Goal: Check status: Check status

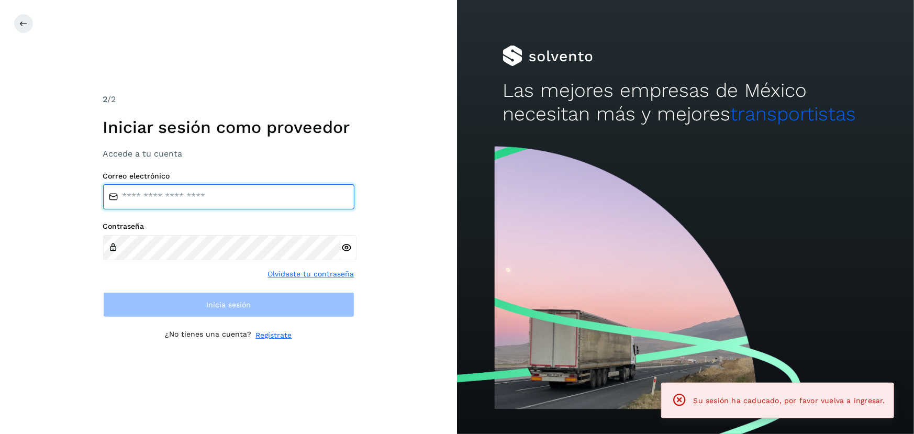
click at [218, 200] on input "email" at bounding box center [228, 196] width 251 height 25
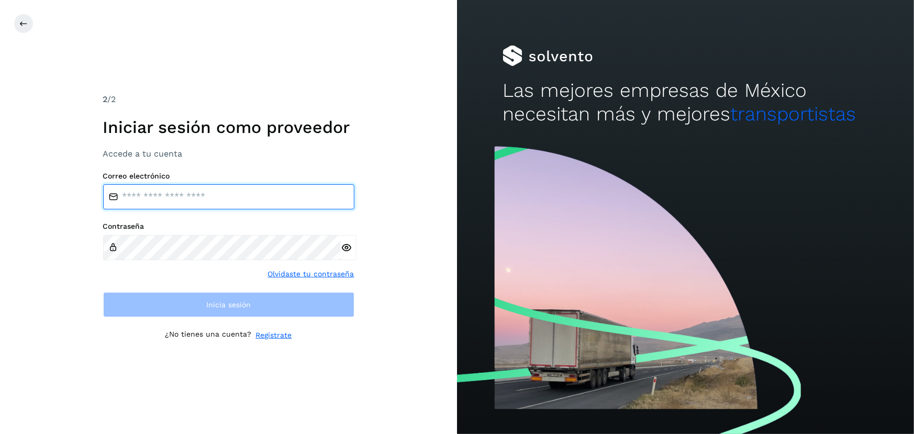
type input "**********"
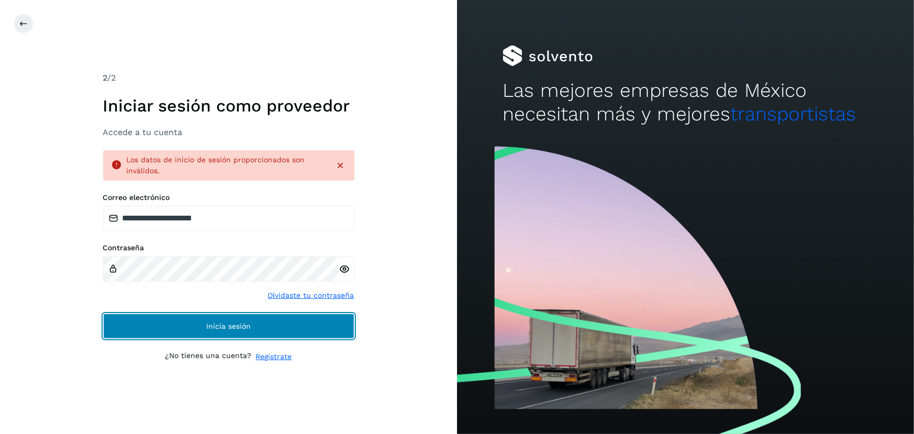
click at [250, 328] on span "Inicia sesión" at bounding box center [228, 325] width 44 height 7
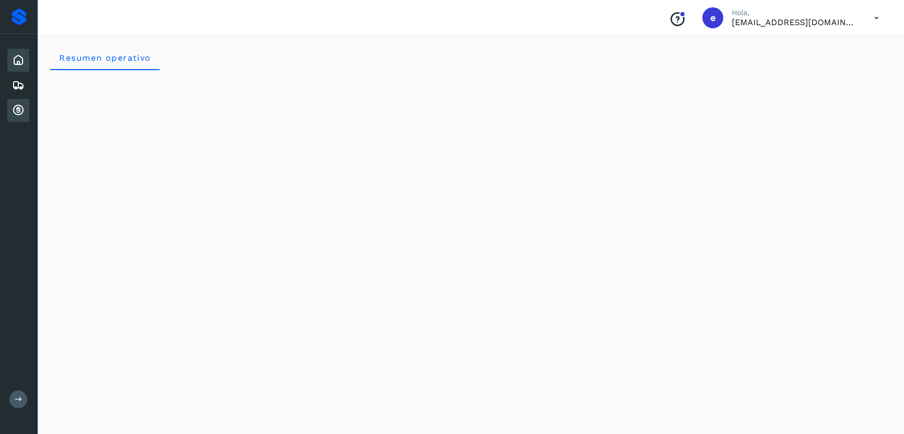
click at [18, 111] on icon at bounding box center [18, 110] width 13 height 13
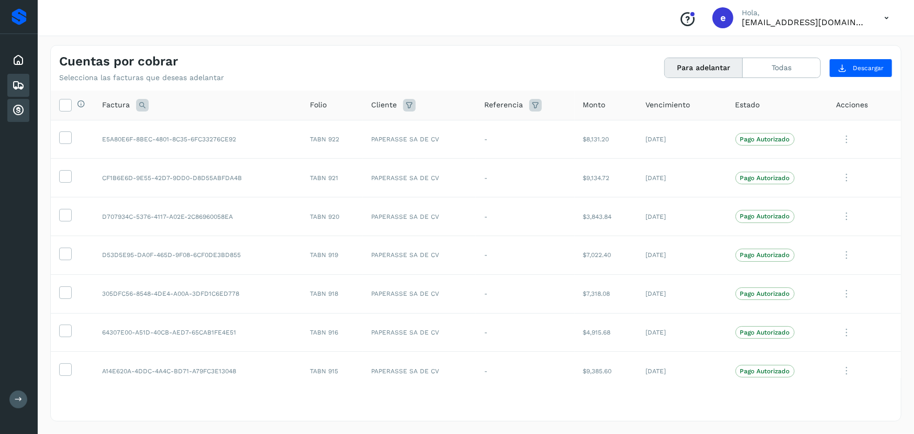
click at [21, 83] on icon at bounding box center [18, 85] width 13 height 13
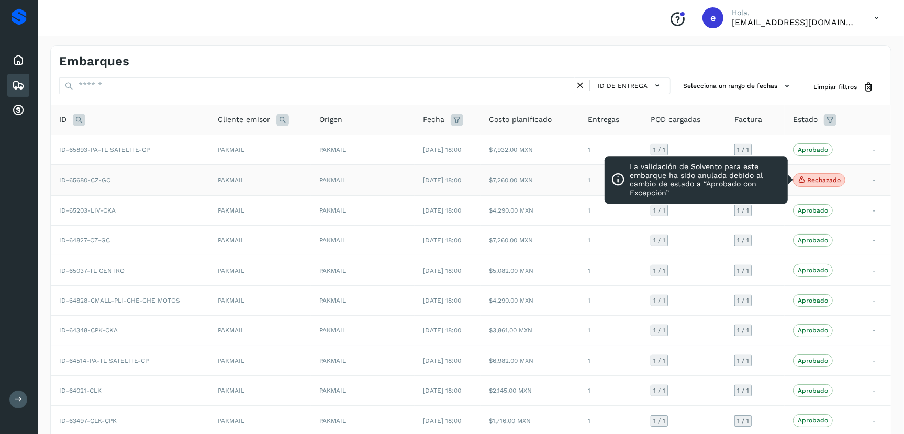
click at [810, 181] on p "Rechazado" at bounding box center [824, 179] width 34 height 7
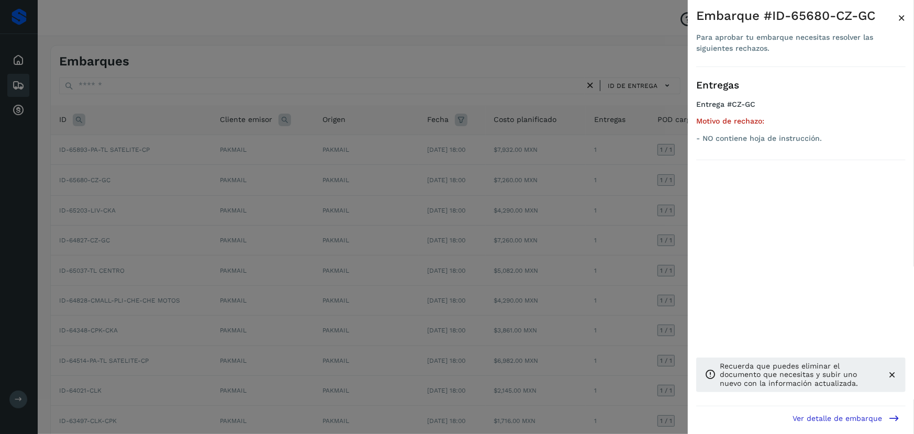
click at [902, 18] on span "×" at bounding box center [902, 17] width 8 height 15
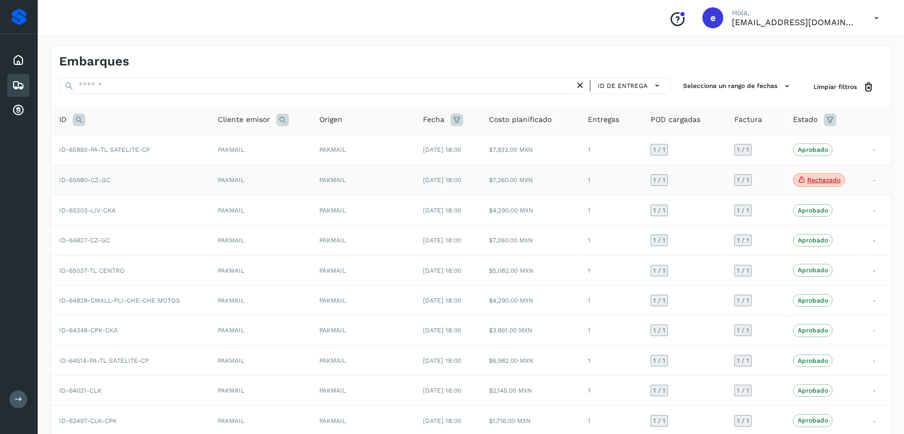
click at [707, 179] on td "1 / 1" at bounding box center [684, 180] width 84 height 31
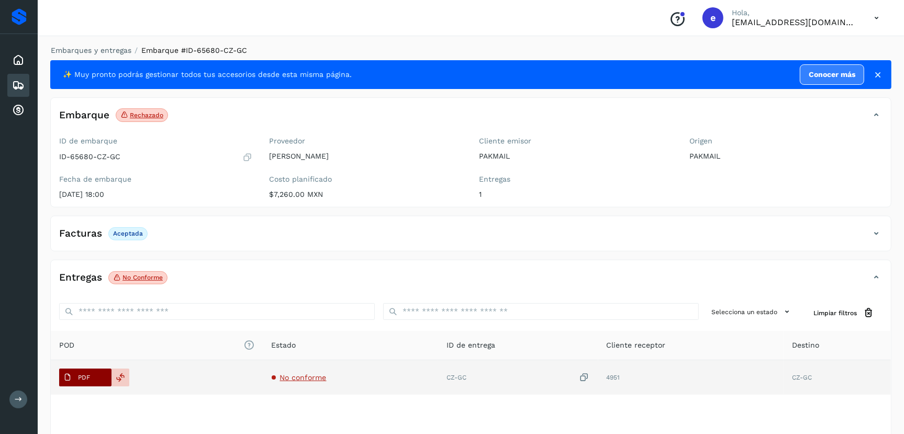
click at [92, 378] on span "PDF" at bounding box center [76, 377] width 35 height 17
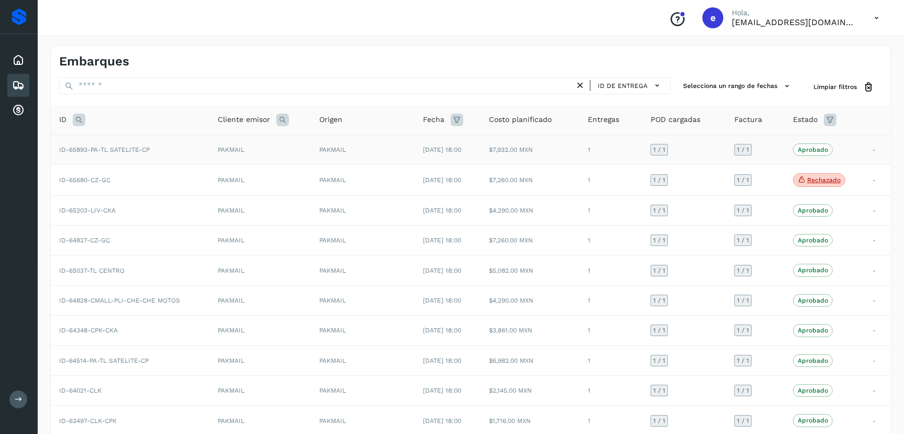
click at [704, 152] on td "1 / 1" at bounding box center [684, 150] width 84 height 30
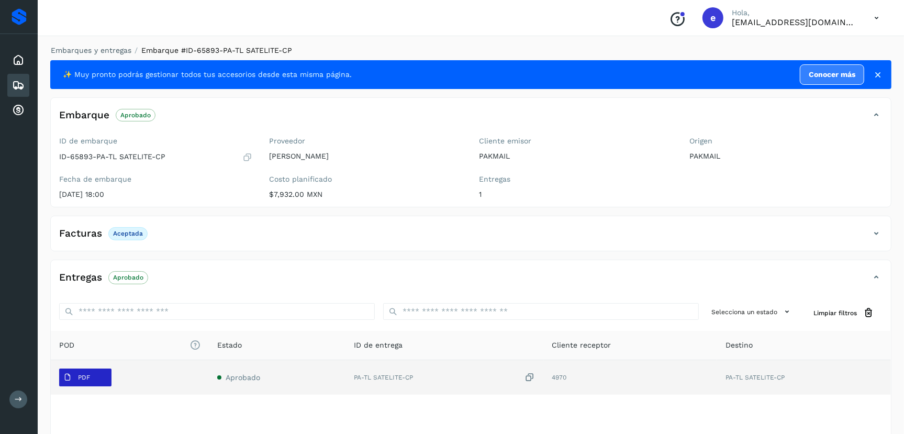
click at [90, 383] on span "PDF" at bounding box center [76, 377] width 35 height 17
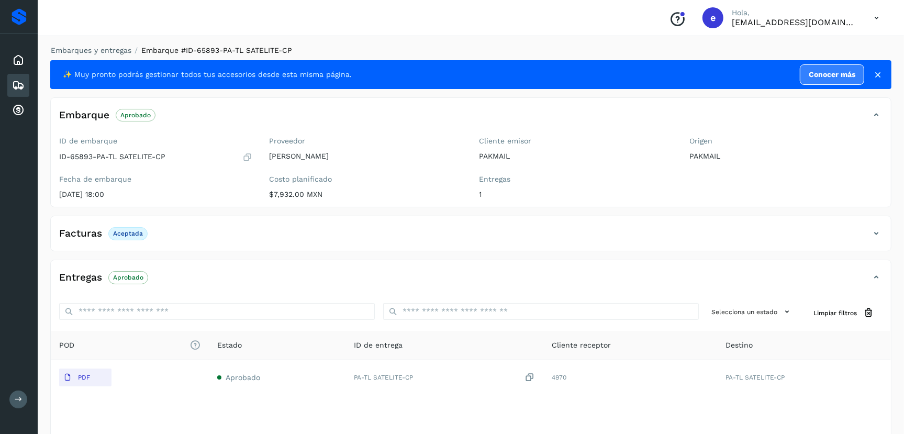
click at [22, 86] on icon at bounding box center [18, 85] width 13 height 13
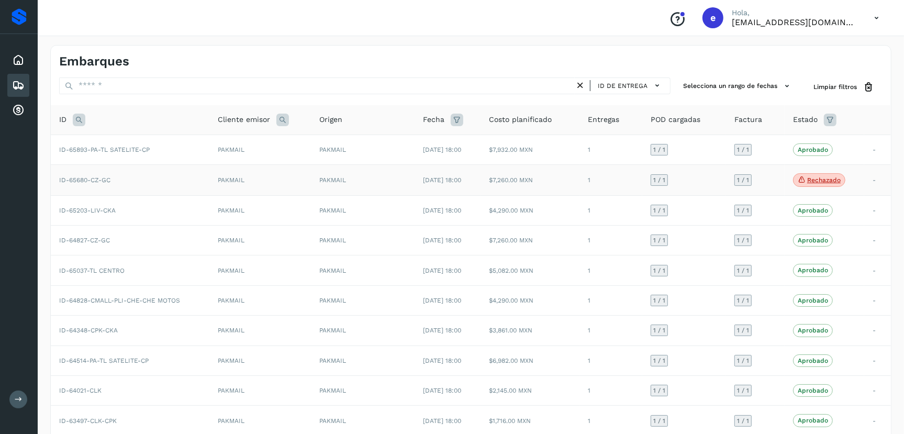
click at [623, 185] on td "1" at bounding box center [611, 180] width 63 height 31
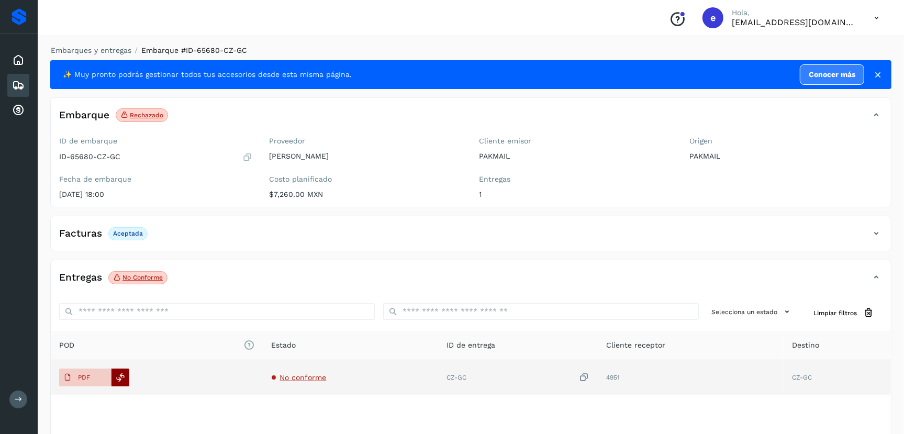
click at [121, 378] on icon at bounding box center [120, 377] width 9 height 9
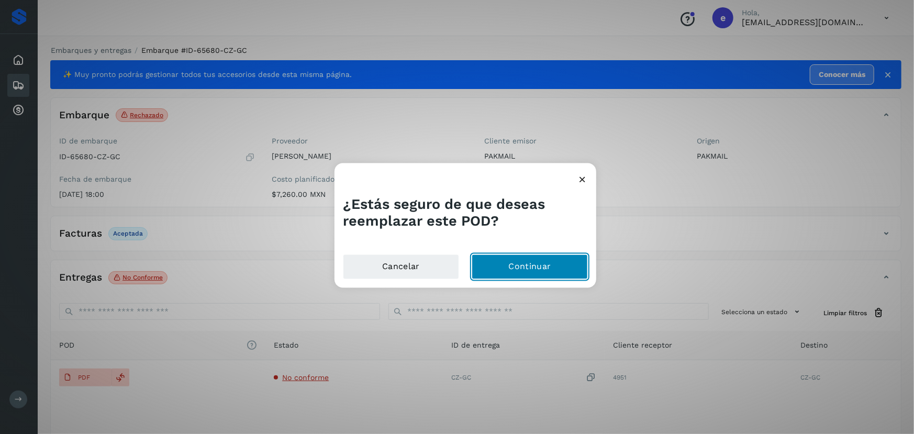
click at [561, 261] on button "Continuar" at bounding box center [530, 266] width 116 height 25
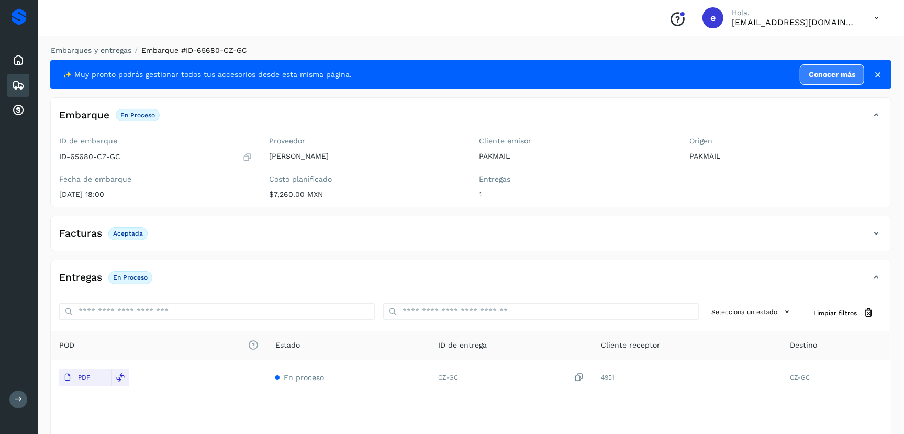
click at [22, 85] on icon at bounding box center [18, 85] width 13 height 13
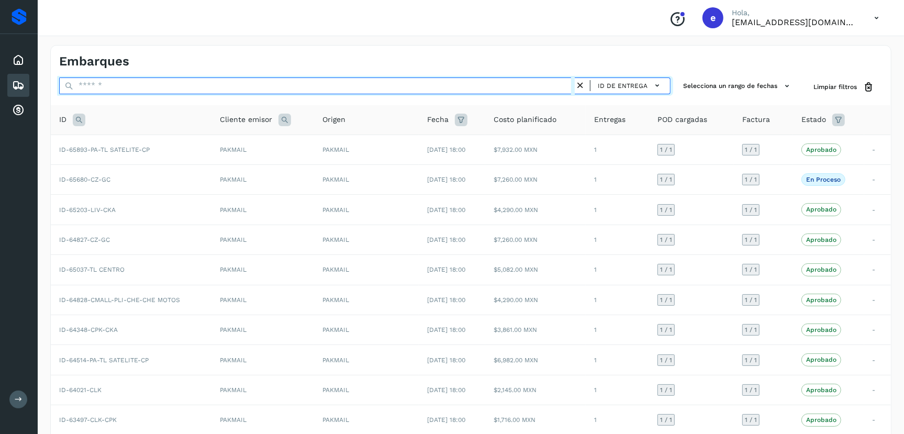
click at [186, 79] on input "text" at bounding box center [317, 85] width 516 height 17
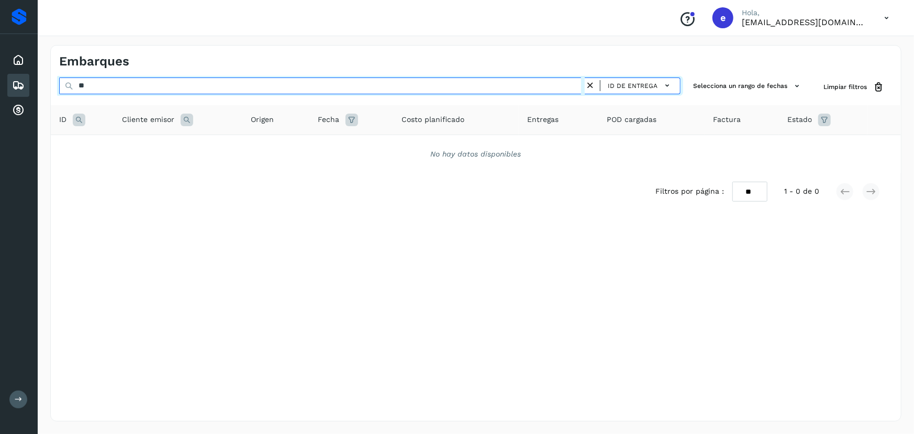
type input "*"
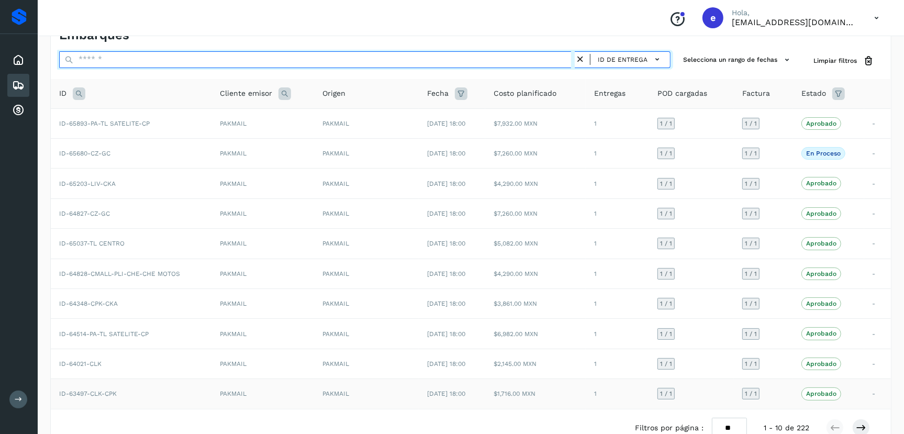
scroll to position [67, 0]
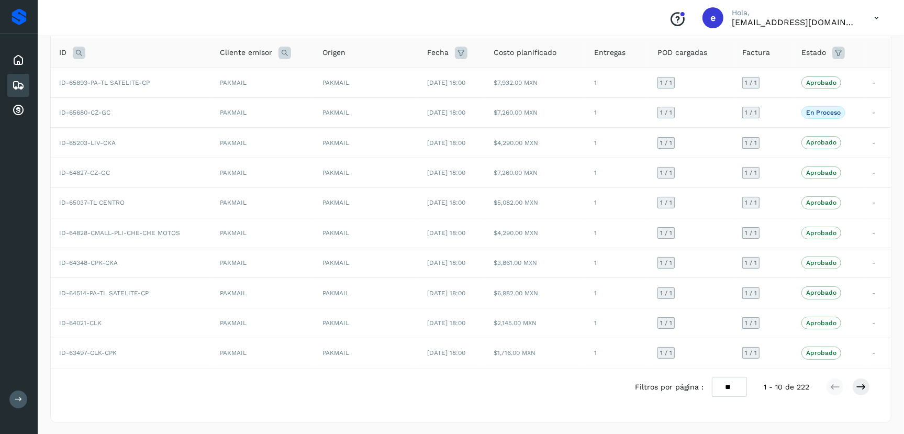
click at [738, 385] on select "** ** **" at bounding box center [729, 387] width 35 height 20
select select "**"
click at [720, 377] on select "** ** **" at bounding box center [729, 387] width 35 height 20
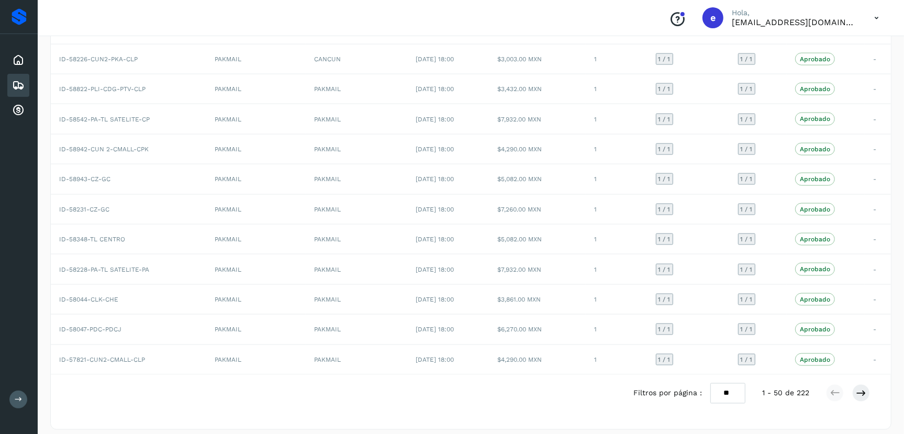
scroll to position [884, 0]
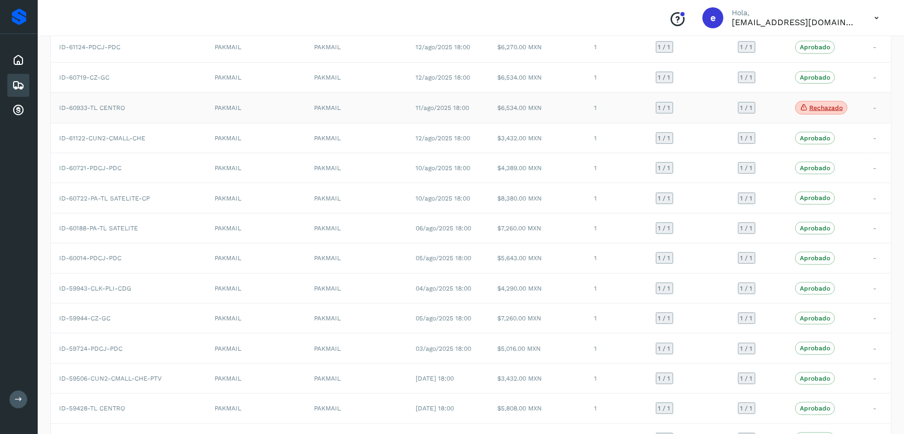
click at [839, 104] on p "Rechazado" at bounding box center [826, 107] width 34 height 7
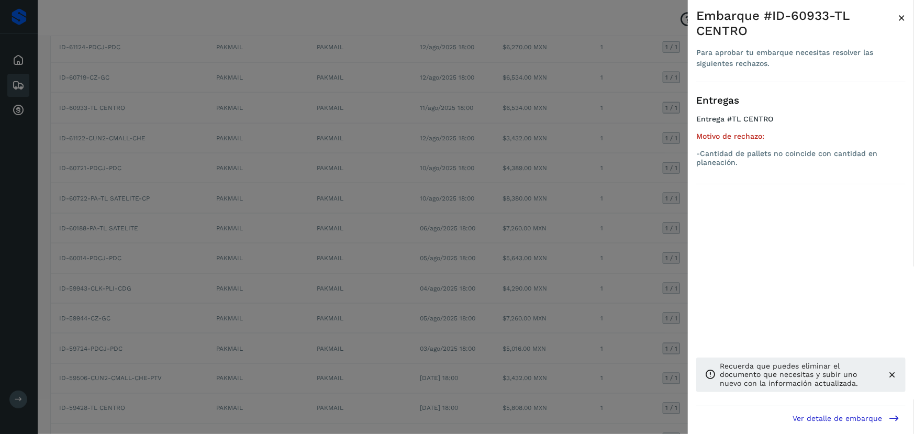
click at [898, 19] on span "×" at bounding box center [902, 17] width 8 height 15
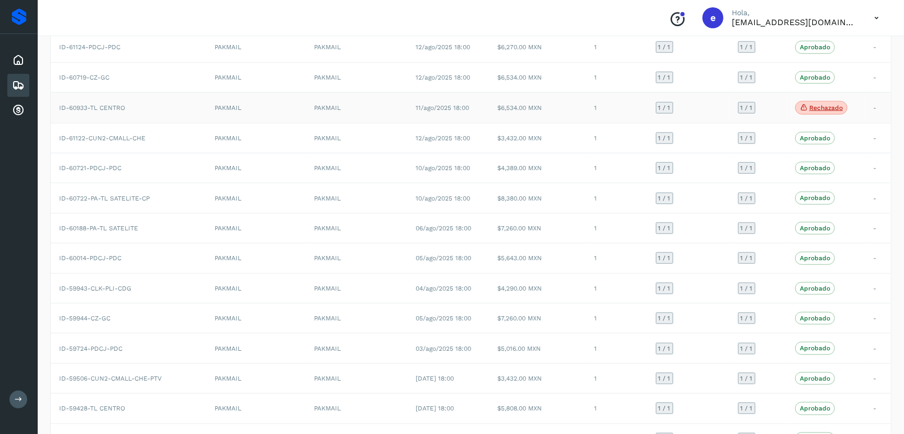
click at [565, 107] on td "$6,534.00 MXN" at bounding box center [537, 107] width 97 height 31
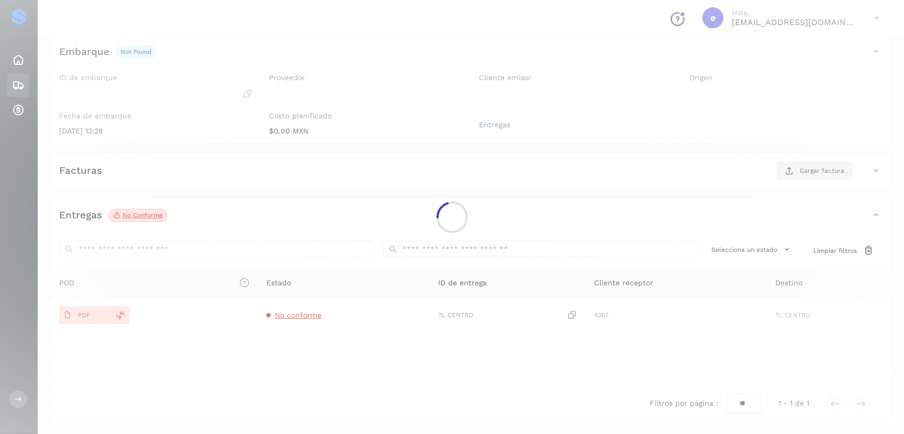
scroll to position [63, 0]
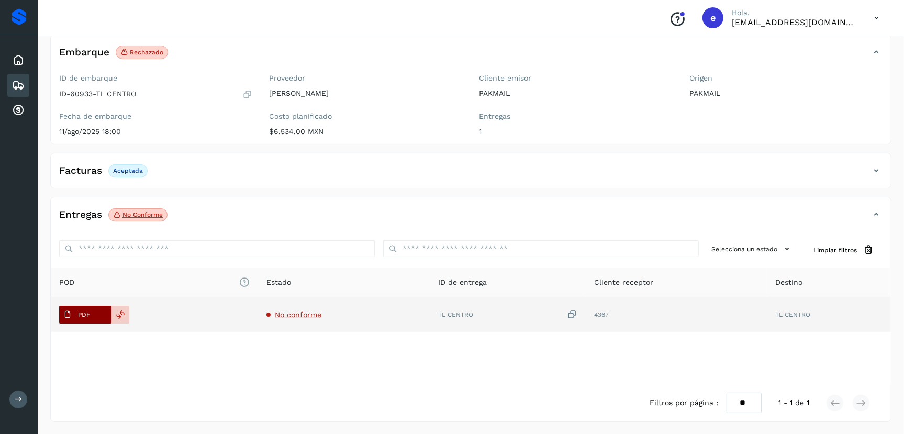
click at [91, 317] on span "PDF" at bounding box center [76, 314] width 35 height 17
click at [292, 313] on span "No conforme" at bounding box center [298, 314] width 47 height 8
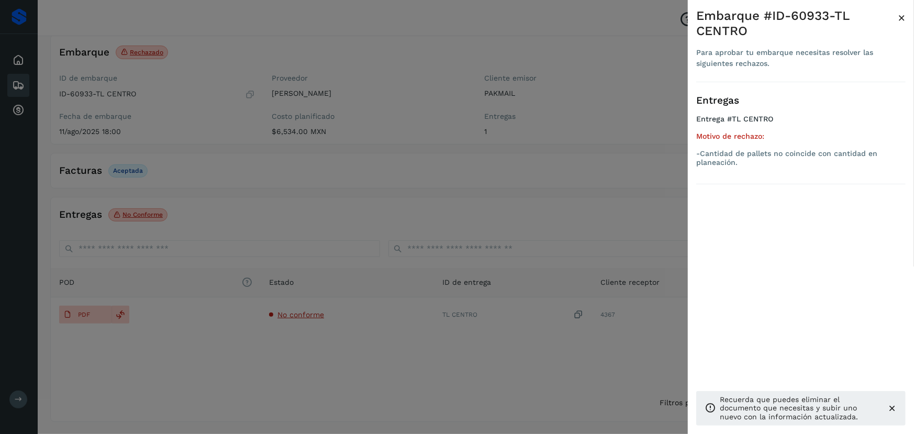
click at [301, 394] on div at bounding box center [457, 217] width 914 height 434
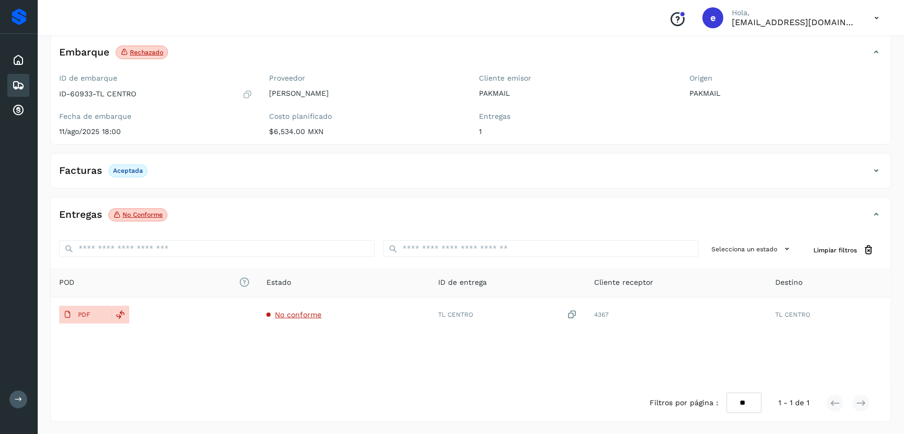
click at [779, 176] on div "Facturas Aceptada" at bounding box center [460, 171] width 819 height 18
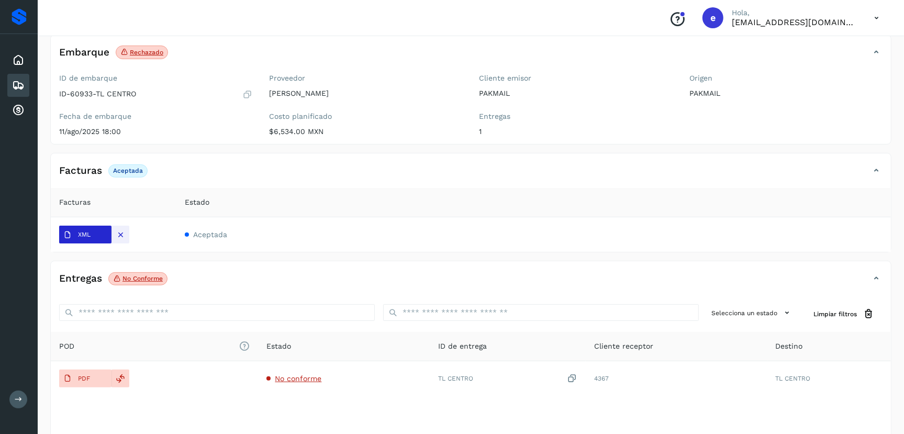
click at [81, 238] on span "XML" at bounding box center [77, 235] width 36 height 17
click at [896, 426] on div at bounding box center [896, 426] width 0 height 0
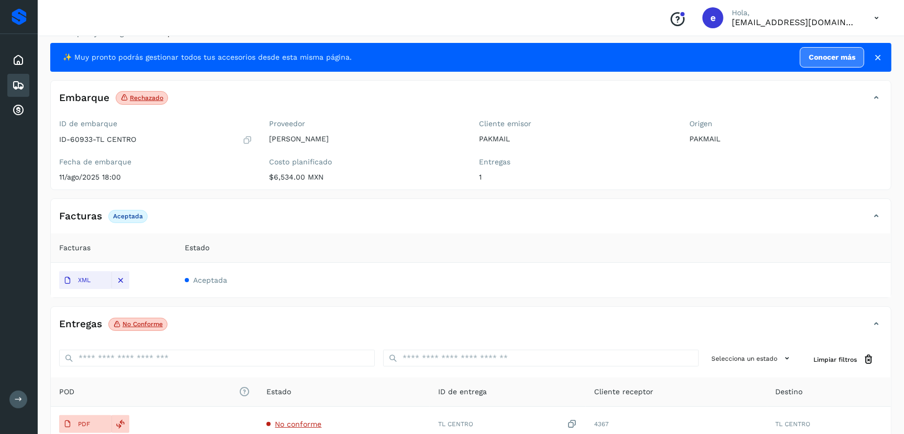
scroll to position [0, 0]
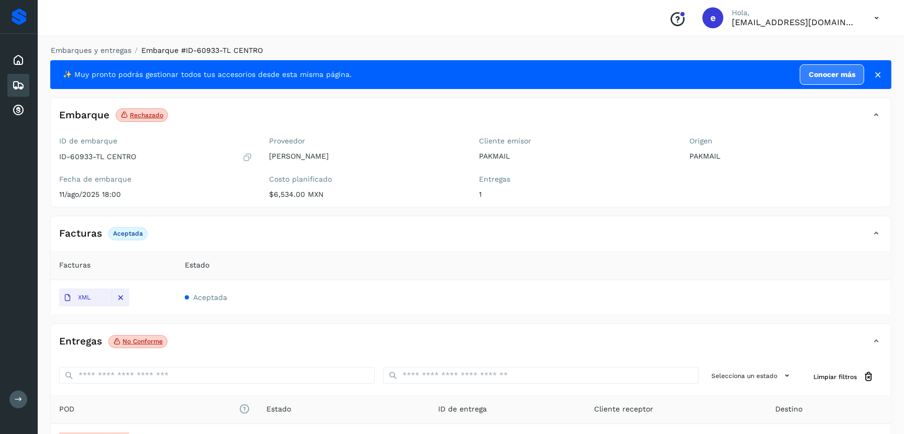
click at [380, 235] on div "Facturas Aceptada" at bounding box center [460, 234] width 819 height 18
